Goal: Information Seeking & Learning: Find contact information

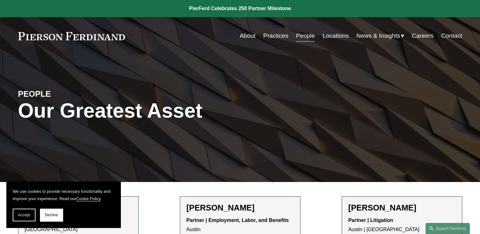
click at [304, 38] on link "People" at bounding box center [305, 36] width 19 height 12
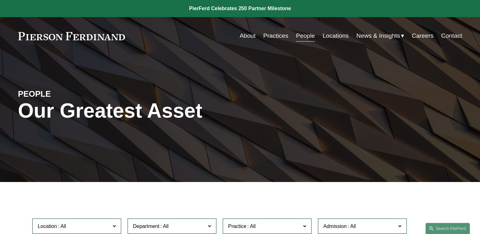
click at [279, 38] on link "Practices" at bounding box center [275, 36] width 25 height 12
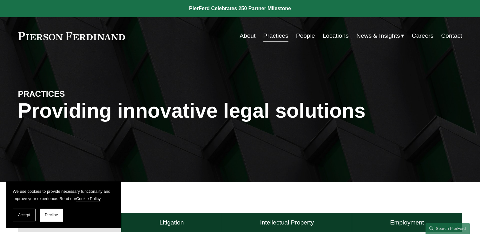
click at [310, 179] on div "PRACTICES Providing innovative legal solutions" at bounding box center [240, 118] width 480 height 127
click at [29, 218] on button "Accept" at bounding box center [24, 215] width 23 height 13
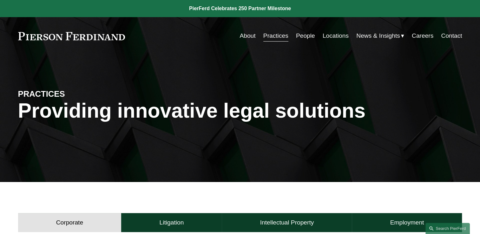
click at [70, 217] on button "Corporate" at bounding box center [69, 222] width 103 height 19
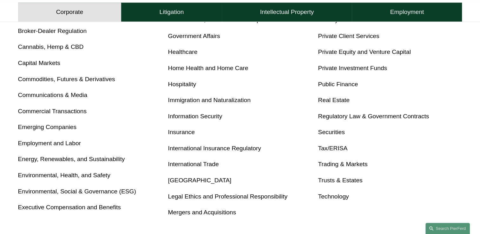
scroll to position [317, 0]
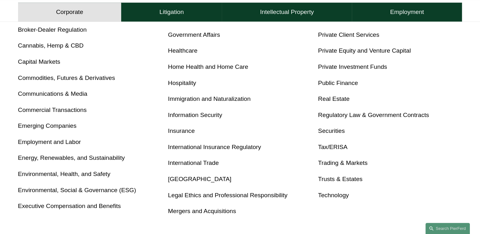
click at [327, 178] on link "Trusts & Estates" at bounding box center [340, 179] width 44 height 7
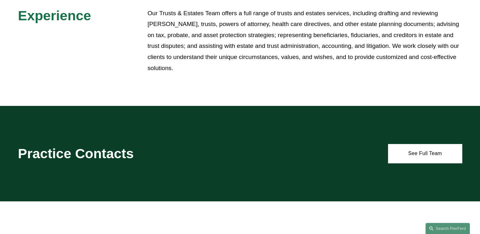
scroll to position [241, 0]
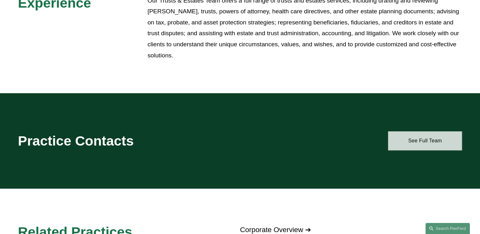
click at [398, 146] on link "See Full Team" at bounding box center [425, 140] width 74 height 19
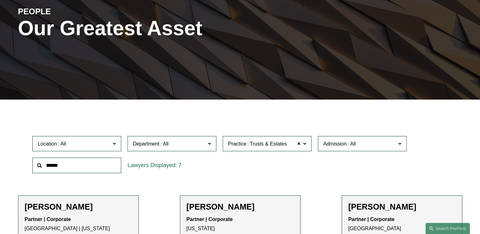
scroll to position [152, 0]
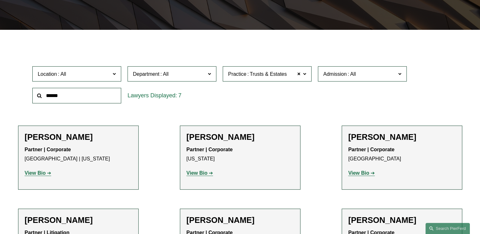
click at [399, 74] on span at bounding box center [399, 73] width 3 height 8
click at [0, 0] on link "[US_STATE]" at bounding box center [0, 0] width 0 height 0
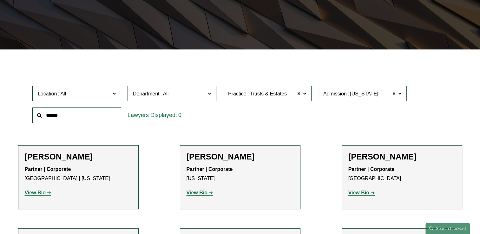
scroll to position [117, 0]
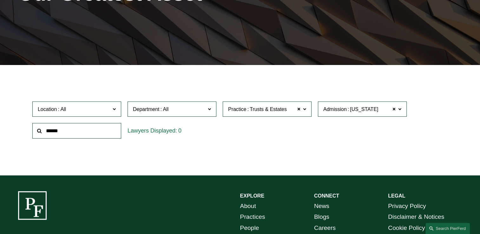
click at [399, 110] on span at bounding box center [399, 109] width 3 height 8
click at [288, 161] on div "Filter Location All Atlanta Austin Boston Charlotte Chicago Cincinnati Clevelan…" at bounding box center [240, 124] width 480 height 101
click at [303, 111] on span at bounding box center [304, 109] width 3 height 8
click at [297, 108] on span at bounding box center [299, 109] width 4 height 8
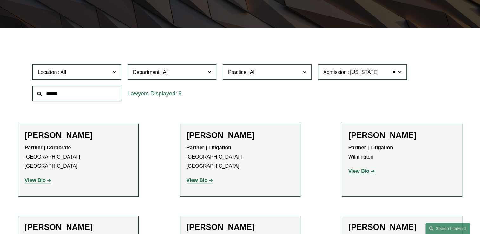
scroll to position [155, 0]
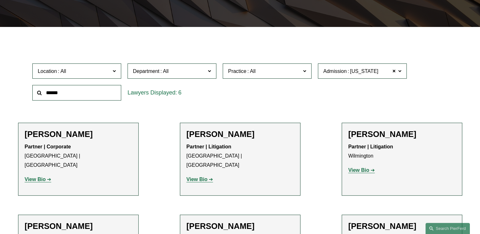
click at [0, 0] on link "Bankruptcy, Financial Restructuring, and Reorganization" at bounding box center [0, 0] width 0 height 0
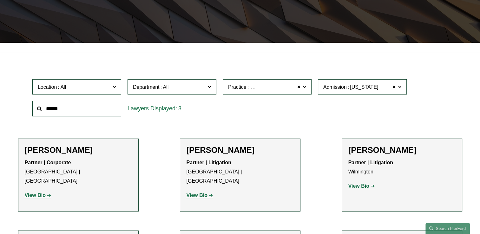
scroll to position [117, 0]
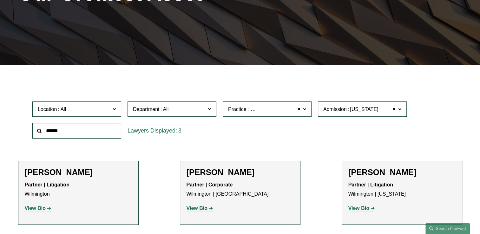
click at [304, 109] on span at bounding box center [304, 109] width 3 height 8
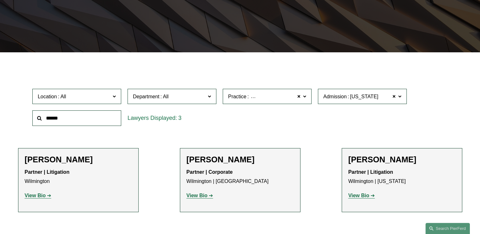
scroll to position [142, 0]
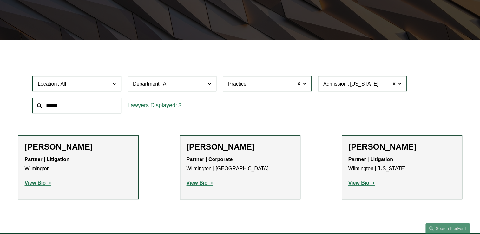
click at [0, 0] on ul "All Antitrust Counseling Appellate Arbitration and Mediation Banking and Financ…" at bounding box center [0, 0] width 0 height 0
click at [0, 0] on link "Bankruptcy, Financial Restructuring, and Reorganization" at bounding box center [0, 0] width 0 height 0
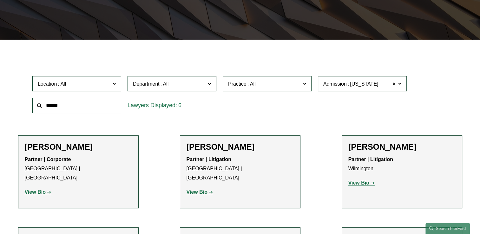
click at [303, 83] on span at bounding box center [304, 83] width 3 height 8
click at [0, 0] on ul "All Antitrust Counseling Appellate Arbitration and Mediation Banking and Financ…" at bounding box center [0, 0] width 0 height 0
click at [0, 0] on link "Antitrust Counseling" at bounding box center [0, 0] width 0 height 0
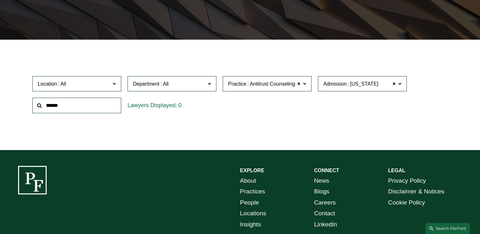
click at [306, 86] on span at bounding box center [304, 83] width 3 height 8
click at [298, 83] on span at bounding box center [299, 84] width 4 height 8
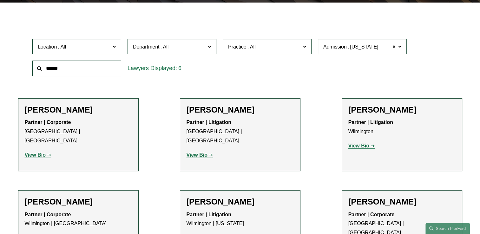
scroll to position [180, 0]
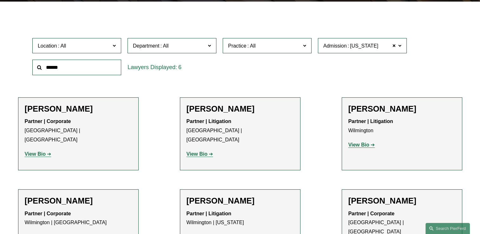
click at [307, 144] on ul "Filter Location All Atlanta Austin Boston Charlotte Chicago Cincinnati Clevelan…" at bounding box center [239, 149] width 473 height 266
click at [0, 0] on link "All" at bounding box center [0, 0] width 0 height 0
click at [278, 44] on span "Practice All" at bounding box center [264, 46] width 73 height 9
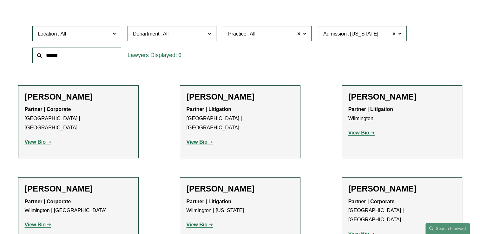
scroll to position [193, 0]
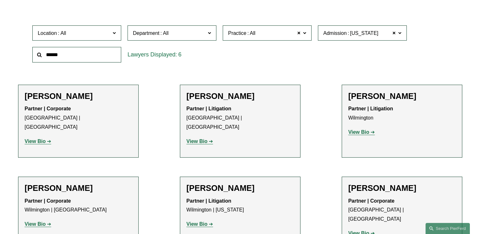
click at [0, 0] on link "Antitrust Counseling" at bounding box center [0, 0] width 0 height 0
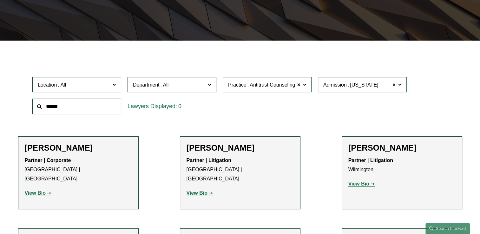
scroll to position [155, 0]
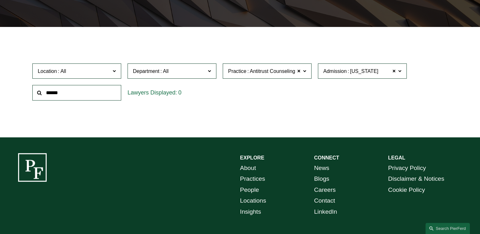
click at [292, 72] on span "Antitrust Counseling" at bounding box center [271, 71] width 45 height 8
click at [297, 71] on span at bounding box center [299, 71] width 4 height 8
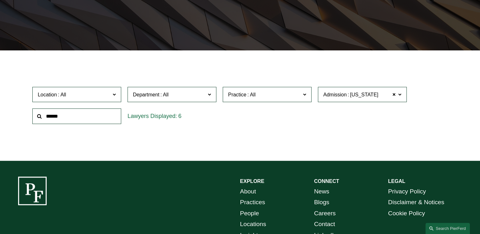
scroll to position [117, 0]
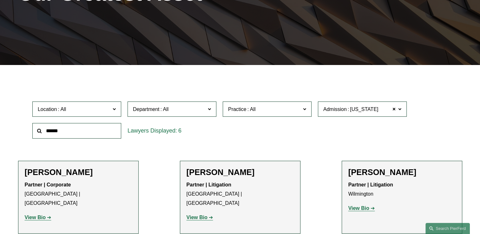
click at [265, 104] on label "Practice" at bounding box center [267, 109] width 89 height 16
click at [265, 105] on label "Practice" at bounding box center [267, 109] width 89 height 16
click at [265, 111] on span "Practice" at bounding box center [264, 109] width 73 height 9
click at [304, 108] on span at bounding box center [304, 109] width 3 height 8
click at [256, 111] on span "Practice" at bounding box center [264, 109] width 73 height 9
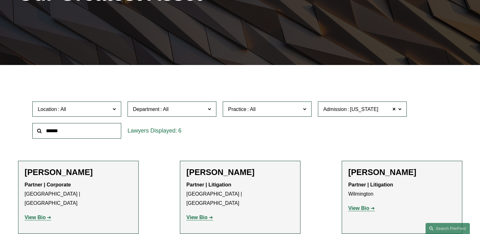
click at [251, 111] on span at bounding box center [251, 109] width 10 height 5
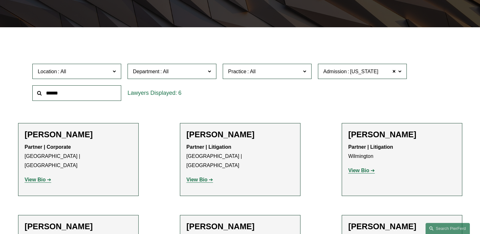
scroll to position [155, 0]
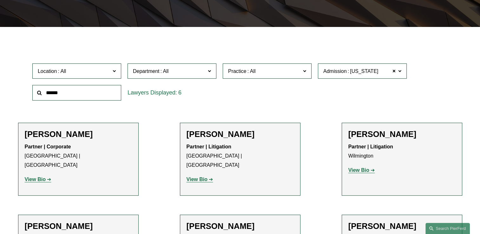
click at [308, 177] on ul "Filter Location All Atlanta Austin Boston Charlotte Chicago Cincinnati Clevelan…" at bounding box center [239, 174] width 473 height 266
click at [0, 0] on link "Bankruptcy, Financial Restructuring, and Reorganization" at bounding box center [0, 0] width 0 height 0
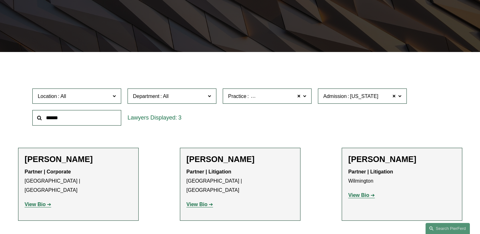
scroll to position [117, 0]
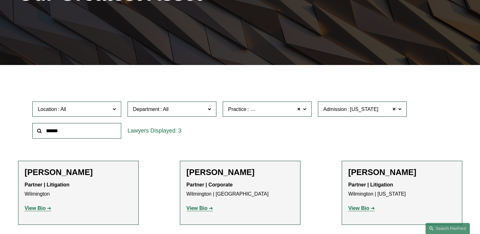
click at [287, 110] on span "Bankruptcy, Financial Restructuring, and Reorganization" at bounding box center [312, 109] width 126 height 8
click at [253, 110] on span "Bankruptcy, Financial Restructuring, and Reorganization" at bounding box center [311, 109] width 130 height 5
click at [306, 111] on label "Practice Bankruptcy, Financial Restructuring, and Reorganization" at bounding box center [267, 109] width 89 height 16
click at [305, 110] on span at bounding box center [304, 109] width 3 height 8
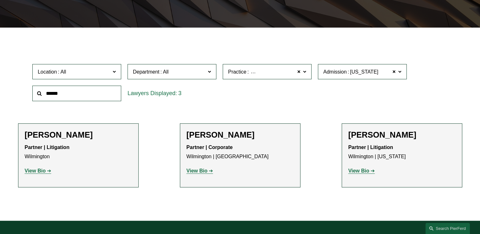
scroll to position [155, 0]
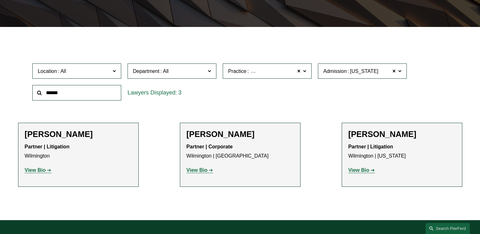
click at [305, 72] on span at bounding box center [304, 71] width 3 height 8
click at [0, 0] on link "Banking and Financial Services" at bounding box center [0, 0] width 0 height 0
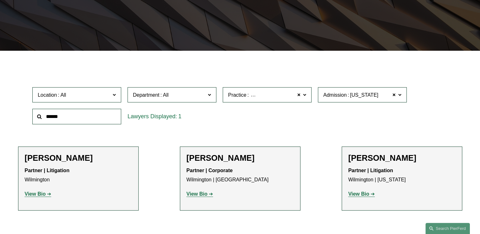
scroll to position [117, 0]
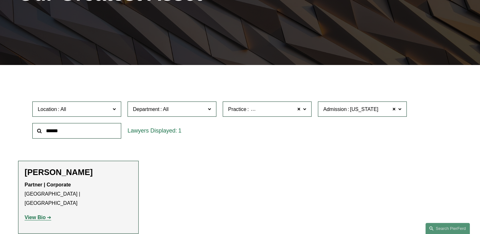
click at [82, 173] on h2 "Michael C. Barnes" at bounding box center [78, 172] width 107 height 10
click at [38, 215] on strong "View Bio" at bounding box center [35, 217] width 21 height 5
click at [304, 110] on span at bounding box center [304, 109] width 3 height 8
click at [115, 110] on span at bounding box center [114, 109] width 3 height 8
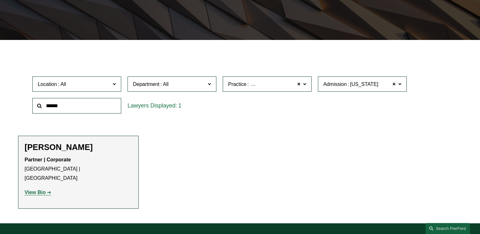
scroll to position [142, 0]
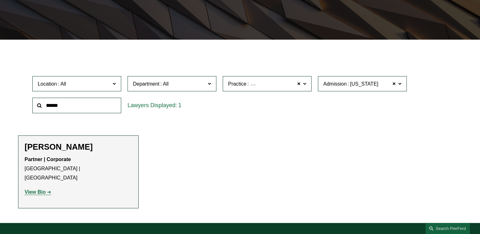
click at [82, 188] on p "View Bio" at bounding box center [78, 192] width 107 height 9
click at [88, 84] on span "Location" at bounding box center [74, 84] width 73 height 9
click at [85, 105] on input "text" at bounding box center [76, 106] width 89 height 16
click at [0, 0] on ul "All Antitrust Counseling Appellate Arbitration and Mediation Banking and Financ…" at bounding box center [0, 0] width 0 height 0
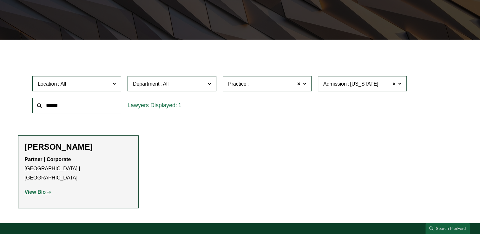
click at [0, 0] on ul "All Antitrust Counseling Appellate Arbitration and Mediation Banking and Financ…" at bounding box center [0, 0] width 0 height 0
click at [306, 83] on label "Practice Banking and Financial Services" at bounding box center [267, 84] width 89 height 16
click at [303, 86] on span at bounding box center [304, 83] width 3 height 8
click at [0, 0] on ul "All Antitrust Counseling Appellate Arbitration and Mediation Banking and Financ…" at bounding box center [0, 0] width 0 height 0
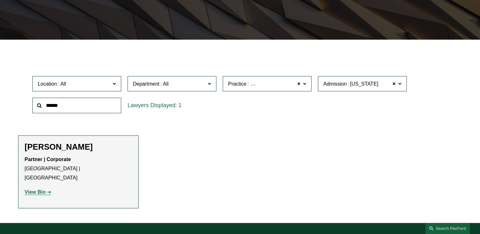
click at [0, 0] on link "Bankruptcy, Financial Restructuring, and Reorganization" at bounding box center [0, 0] width 0 height 0
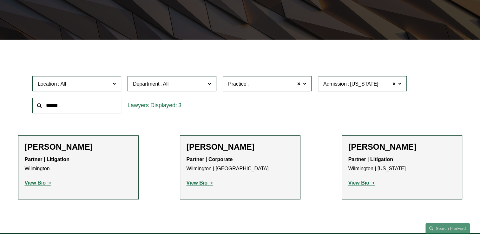
click at [300, 100] on div "Location All Atlanta Austin Boston Charlotte Chicago Cincinnati Cleveland Colum…" at bounding box center [239, 94] width 421 height 43
click at [41, 182] on strong "View Bio" at bounding box center [35, 182] width 21 height 5
click at [203, 185] on strong "View Bio" at bounding box center [196, 182] width 21 height 5
click at [209, 83] on span at bounding box center [209, 83] width 3 height 8
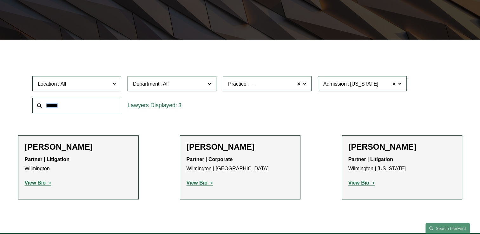
click at [0, 0] on link "Corporate" at bounding box center [0, 0] width 0 height 0
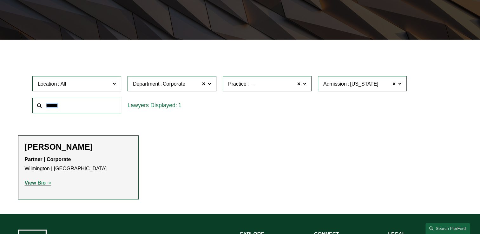
click at [306, 84] on span at bounding box center [304, 83] width 3 height 8
click at [0, 0] on link "Antitrust Counseling" at bounding box center [0, 0] width 0 height 0
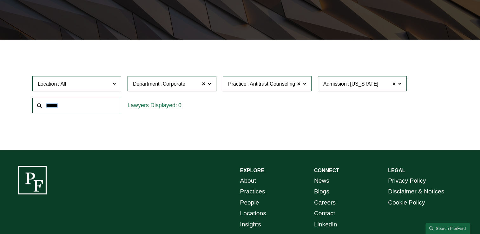
click at [305, 85] on span at bounding box center [304, 83] width 3 height 8
click at [391, 84] on span "Admission Delaware" at bounding box center [359, 84] width 73 height 9
click at [394, 84] on span at bounding box center [394, 84] width 4 height 8
click at [0, 0] on link "Appellate" at bounding box center [0, 0] width 0 height 0
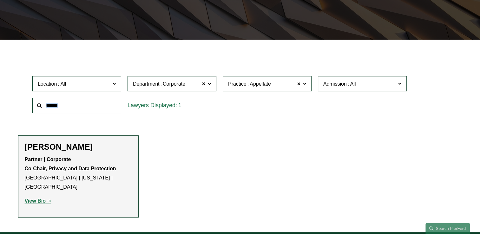
click at [303, 84] on span at bounding box center [304, 83] width 3 height 8
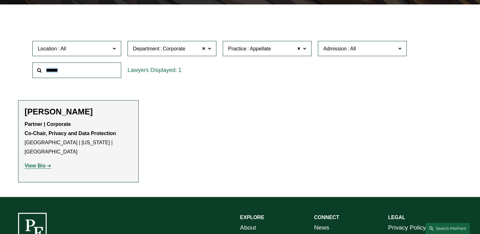
scroll to position [180, 0]
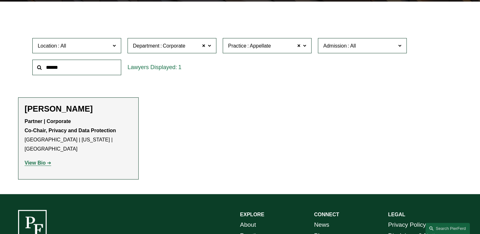
click at [308, 144] on ul "Filter Location All Atlanta Austin Boston Charlotte Chicago Cincinnati Clevelan…" at bounding box center [239, 98] width 473 height 164
click at [291, 144] on ul "Filter Location All Atlanta Austin Boston Charlotte Chicago Cincinnati Clevelan…" at bounding box center [239, 98] width 473 height 164
click at [100, 68] on input "text" at bounding box center [76, 68] width 89 height 16
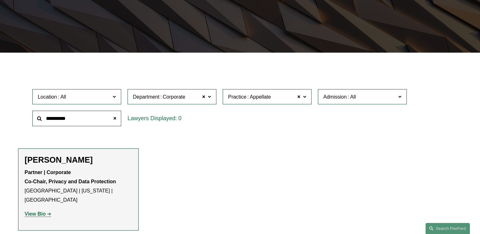
scroll to position [117, 0]
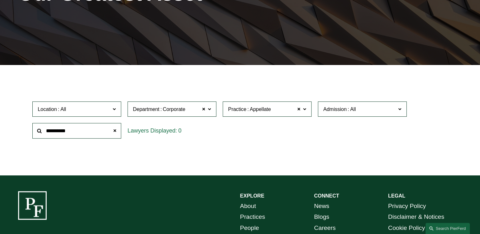
type input "**********"
click at [306, 111] on label "Practice Appellate" at bounding box center [267, 109] width 89 height 16
click at [300, 109] on span at bounding box center [299, 109] width 4 height 8
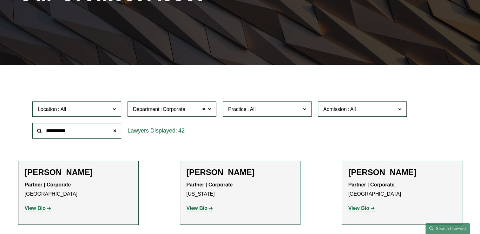
click at [304, 109] on span at bounding box center [304, 109] width 3 height 8
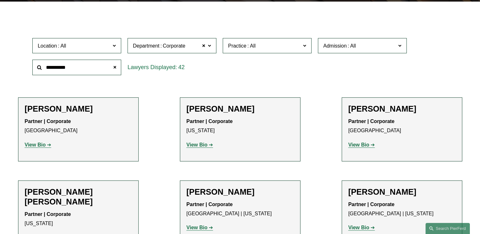
scroll to position [193, 0]
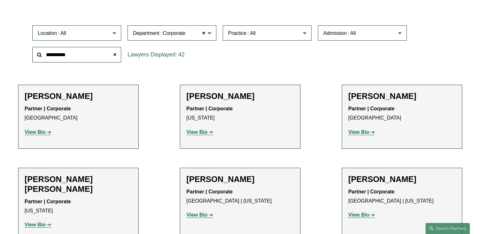
click at [398, 33] on span at bounding box center [399, 33] width 3 height 8
click at [0, 0] on link "[US_STATE]" at bounding box center [0, 0] width 0 height 0
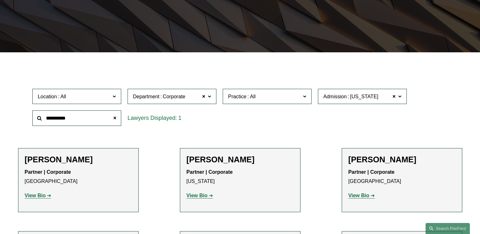
scroll to position [117, 0]
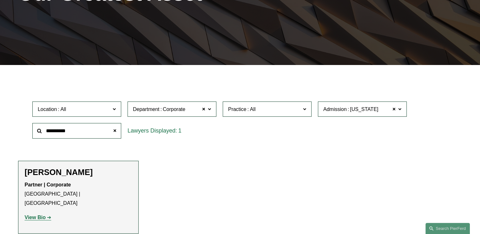
click at [43, 215] on strong "View Bio" at bounding box center [35, 217] width 21 height 5
click at [117, 135] on span at bounding box center [114, 131] width 13 height 13
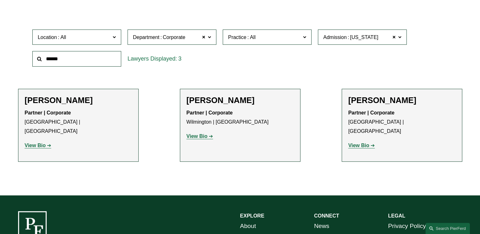
scroll to position [214, 0]
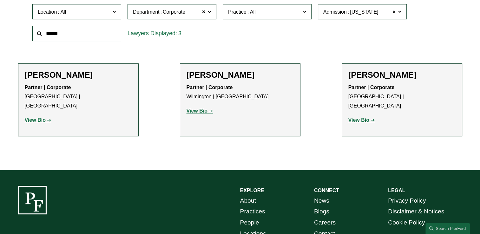
click at [44, 117] on strong "View Bio" at bounding box center [35, 119] width 21 height 5
click at [359, 117] on strong "View Bio" at bounding box center [358, 119] width 21 height 5
click at [202, 11] on span at bounding box center [204, 12] width 4 height 8
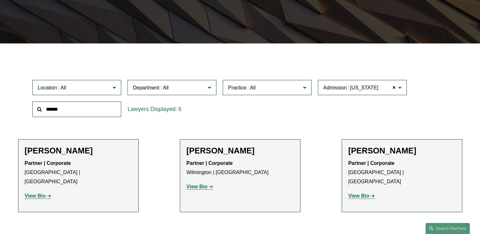
scroll to position [117, 0]
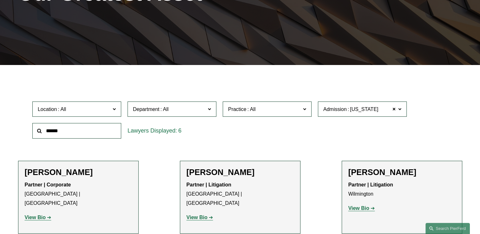
drag, startPoint x: 308, startPoint y: 142, endPoint x: 246, endPoint y: 135, distance: 62.6
click at [246, 135] on ul "Filter Location All Atlanta Austin Boston Charlotte Chicago Cincinnati Clevelan…" at bounding box center [239, 212] width 473 height 266
click at [393, 109] on span at bounding box center [394, 109] width 4 height 8
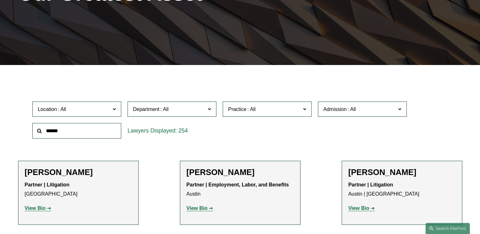
click at [115, 110] on span at bounding box center [114, 109] width 3 height 8
click at [0, 0] on ul "All Atlanta Austin Boston Charlotte Chicago Cincinnati Cleveland Columbus Dalla…" at bounding box center [0, 0] width 0 height 0
click at [121, 205] on p "View Bio" at bounding box center [78, 208] width 107 height 9
click at [0, 0] on ul "All Atlanta Austin Boston Charlotte Chicago Cincinnati Cleveland Columbus Dalla…" at bounding box center [0, 0] width 0 height 0
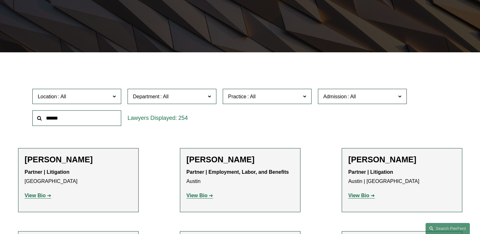
scroll to position [142, 0]
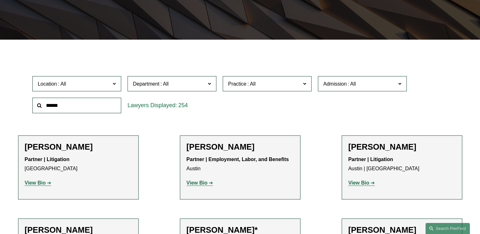
click at [0, 0] on link "Atlanta" at bounding box center [0, 0] width 0 height 0
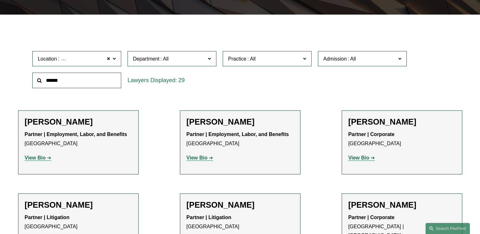
scroll to position [168, 0]
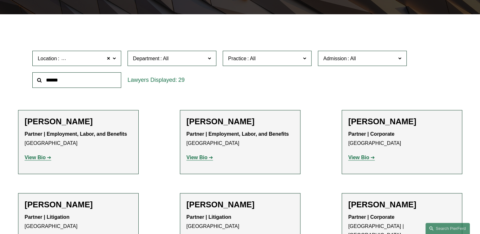
click at [87, 59] on span "Location Atlanta" at bounding box center [74, 58] width 73 height 9
click at [0, 0] on link "Austin" at bounding box center [0, 0] width 0 height 0
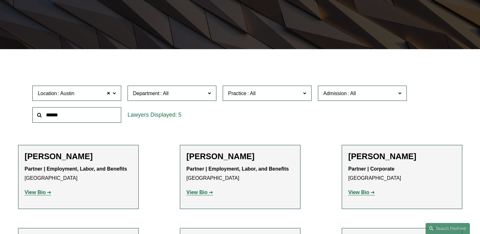
scroll to position [117, 0]
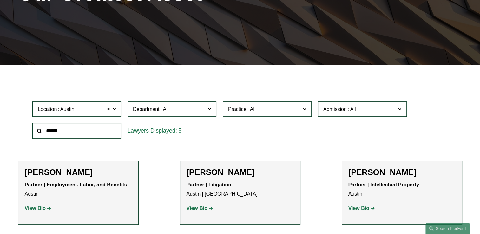
click at [77, 107] on span "Location Austin" at bounding box center [74, 109] width 73 height 9
click at [0, 0] on link "Chicago" at bounding box center [0, 0] width 0 height 0
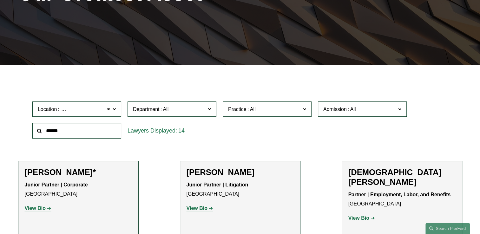
click at [114, 110] on span at bounding box center [114, 109] width 3 height 8
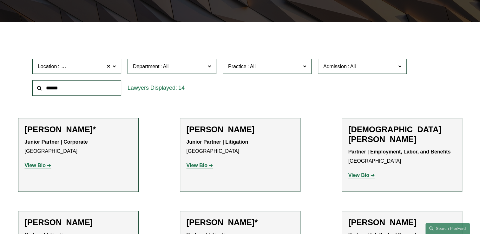
scroll to position [142, 0]
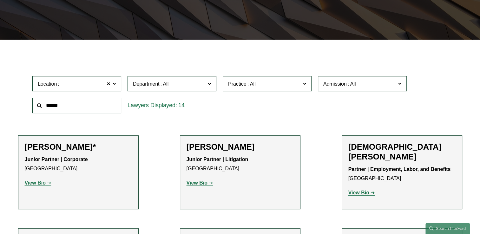
click at [83, 84] on span "Location Chicago" at bounding box center [74, 84] width 73 height 9
click at [73, 105] on input "text" at bounding box center [76, 106] width 89 height 16
type input "**********"
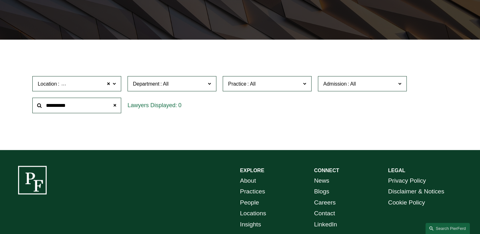
click at [112, 83] on label "Location Chicago" at bounding box center [76, 84] width 89 height 16
click at [108, 85] on span at bounding box center [109, 84] width 4 height 8
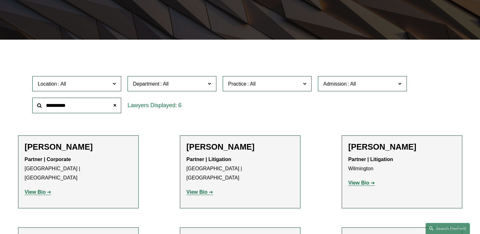
click at [153, 141] on ul "Filter Location All Atlanta Austin Boston Charlotte Chicago Cincinnati Clevelan…" at bounding box center [239, 187] width 473 height 266
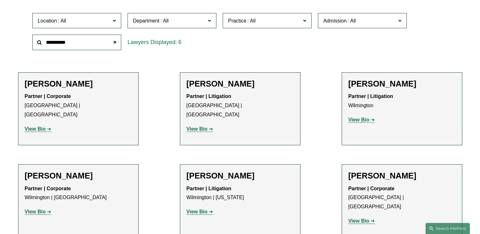
scroll to position [206, 0]
click at [188, 209] on strong "View Bio" at bounding box center [196, 211] width 21 height 5
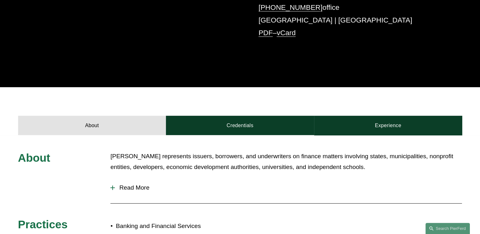
scroll to position [228, 0]
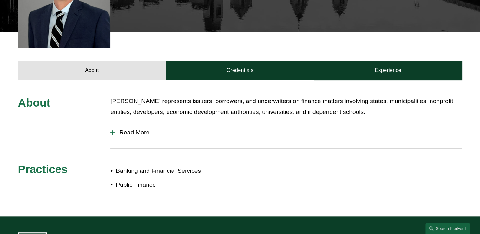
click at [137, 129] on span "Read More" at bounding box center [288, 132] width 347 height 7
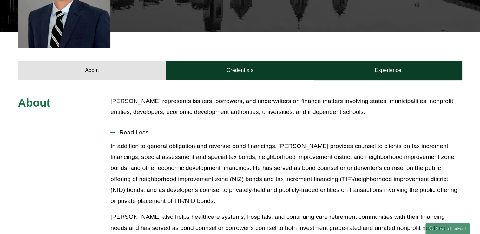
click at [201, 188] on p "In addition to general obligation and revenue bond financings, Mike provides co…" at bounding box center [285, 174] width 351 height 66
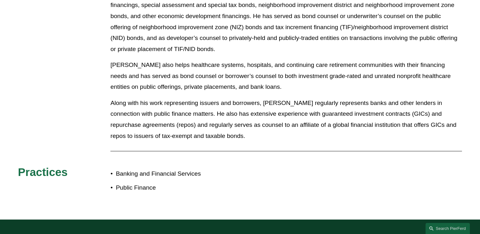
scroll to position [418, 0]
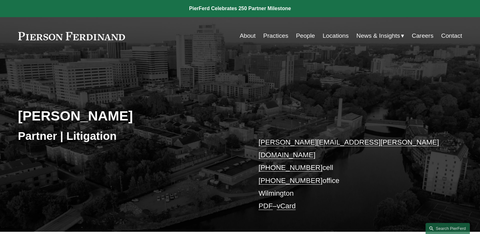
click at [111, 148] on div "Jeffrey Carbino Partner | Litigation jeffrey.carbino@pierferd.com +1.610.639.36…" at bounding box center [240, 150] width 480 height 163
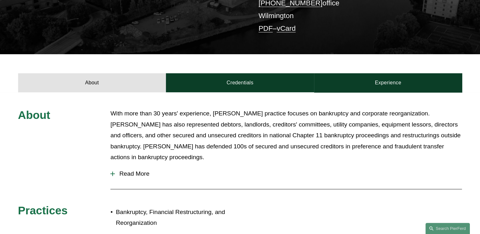
scroll to position [190, 0]
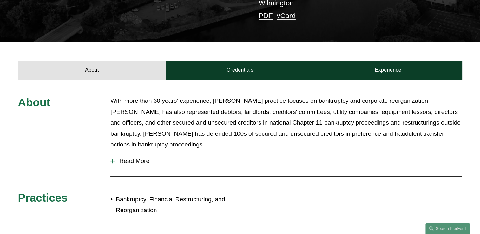
click at [129, 158] on span "Read More" at bounding box center [288, 161] width 347 height 7
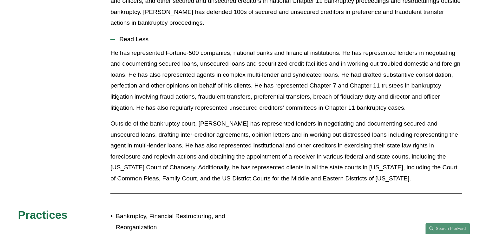
scroll to position [317, 0]
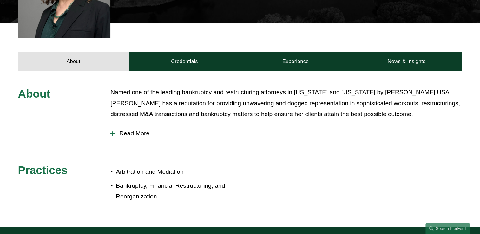
scroll to position [228, 0]
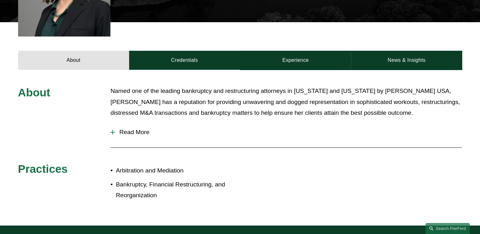
click at [142, 133] on span "Read More" at bounding box center [288, 132] width 347 height 7
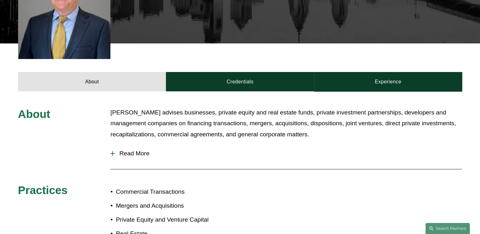
scroll to position [216, 0]
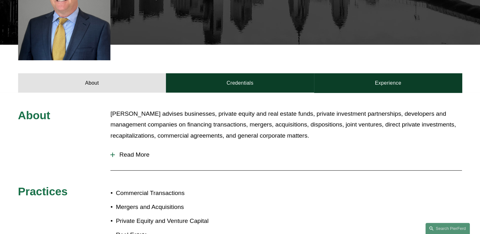
click at [138, 151] on span "Read More" at bounding box center [288, 154] width 347 height 7
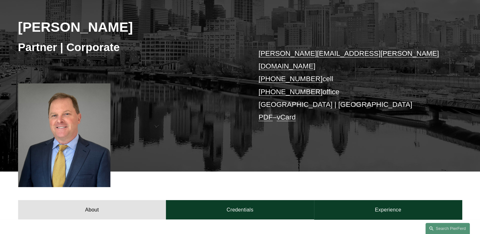
click at [138, 145] on div "Dan O’Brien Partner | Corporate dan.obrien@pierferd.com +1.610.299.1902 cell +1…" at bounding box center [240, 75] width 480 height 191
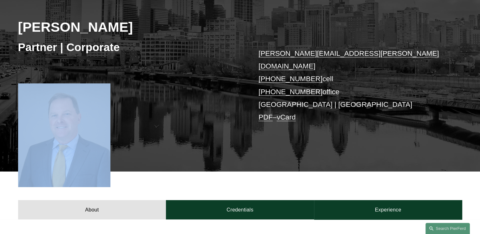
click at [138, 145] on div "Dan O’Brien Partner | Corporate dan.obrien@pierferd.com +1.610.299.1902 cell +1…" at bounding box center [240, 75] width 480 height 191
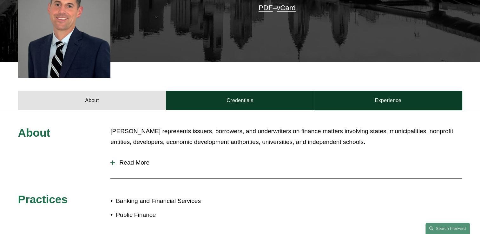
scroll to position [216, 0]
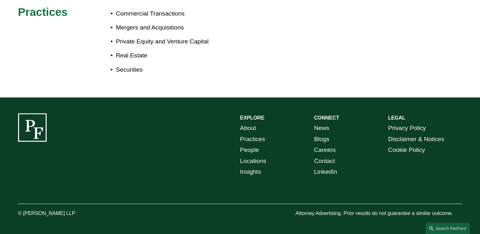
scroll to position [385, 0]
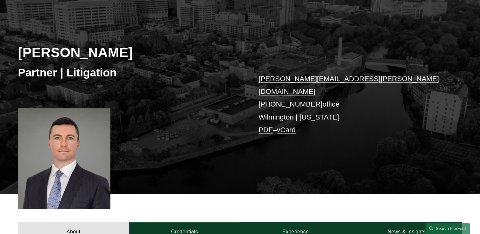
scroll to position [46, 0]
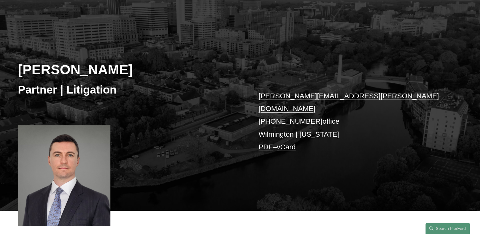
click at [308, 94] on link "[PERSON_NAME][EMAIL_ADDRESS][PERSON_NAME][DOMAIN_NAME]" at bounding box center [348, 102] width 180 height 21
